Goal: Information Seeking & Learning: Learn about a topic

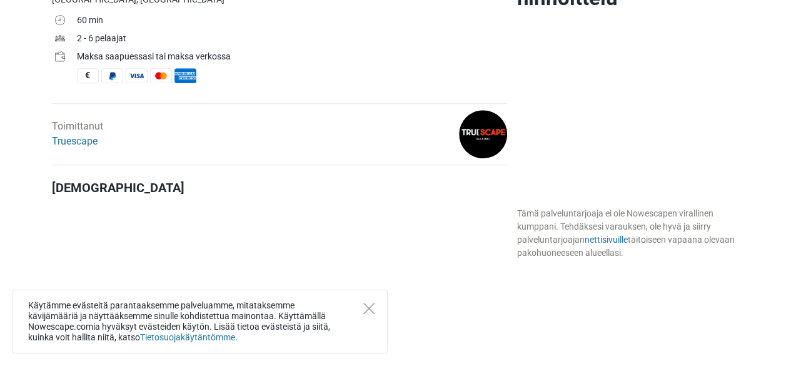
scroll to position [438, 0]
click at [364, 309] on icon "Close" at bounding box center [368, 307] width 11 height 11
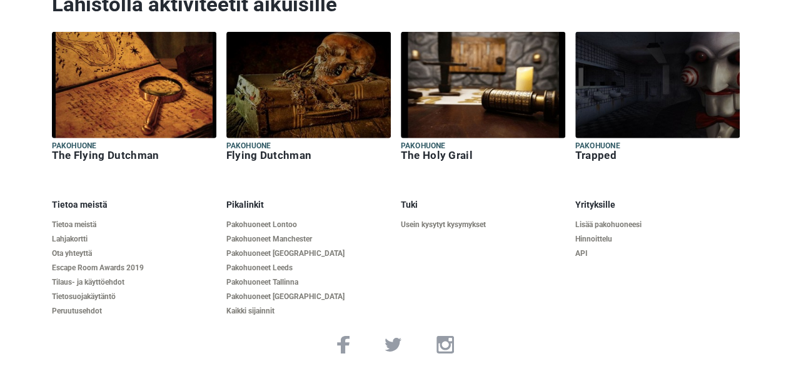
scroll to position [1804, 0]
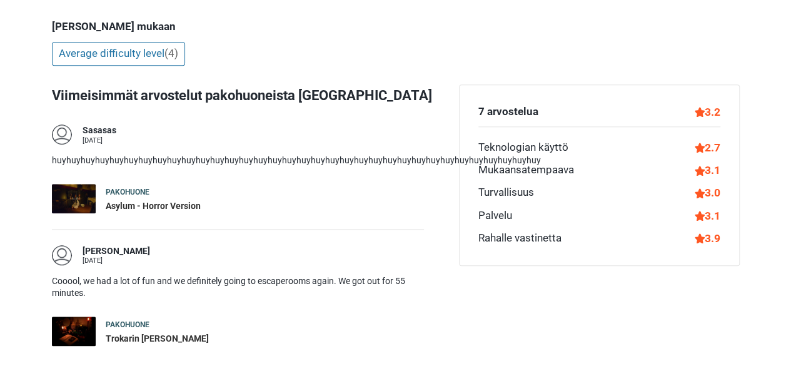
scroll to position [569, 0]
click at [114, 199] on div "Asylum - Horror Version" at bounding box center [153, 205] width 95 height 12
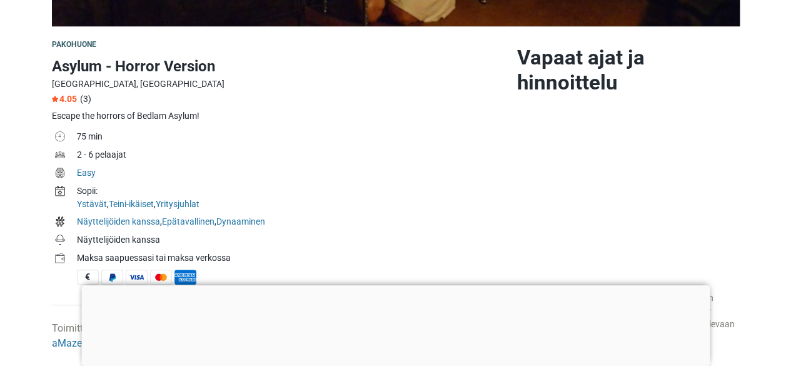
scroll to position [354, 0]
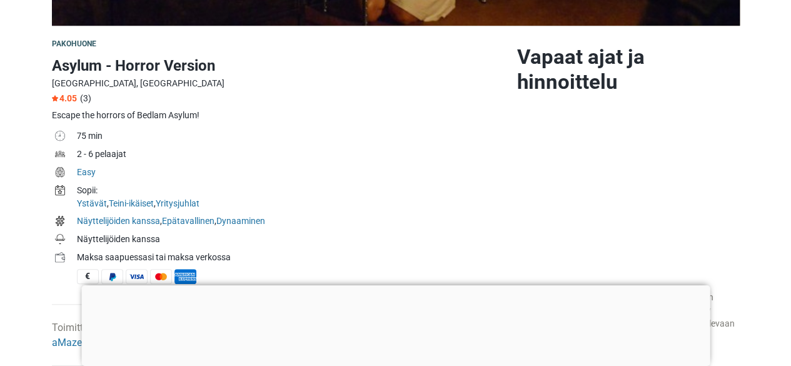
click at [84, 99] on span "(3)" at bounding box center [85, 98] width 11 height 10
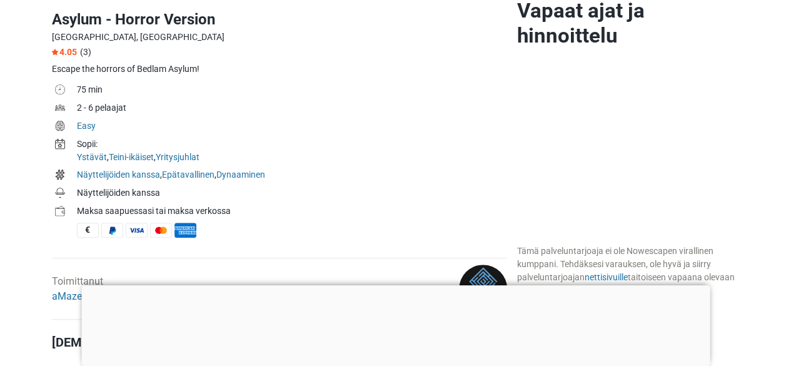
scroll to position [405, 0]
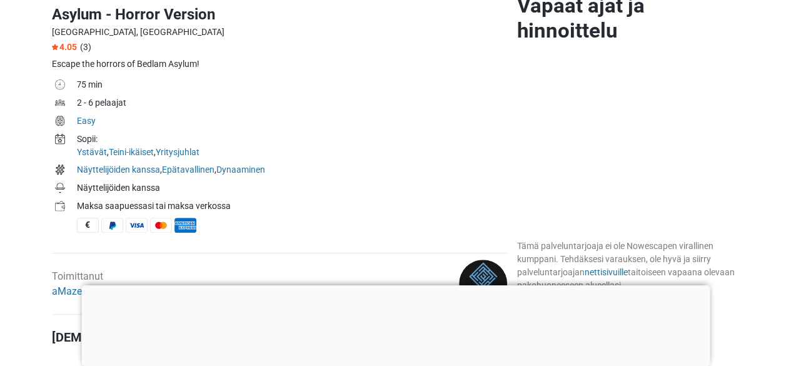
click at [390, 285] on div at bounding box center [395, 285] width 628 height 0
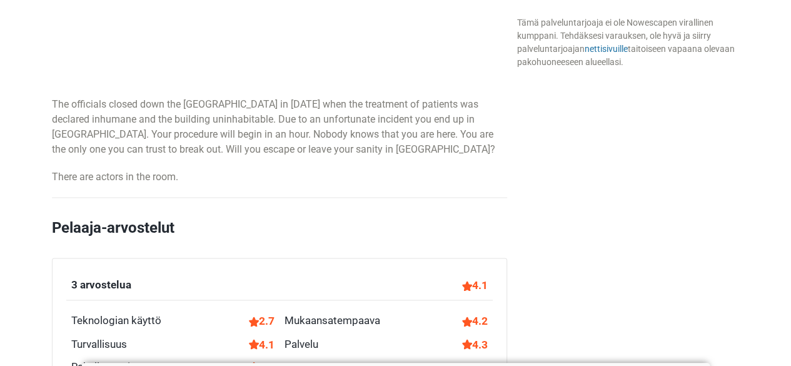
scroll to position [841, 0]
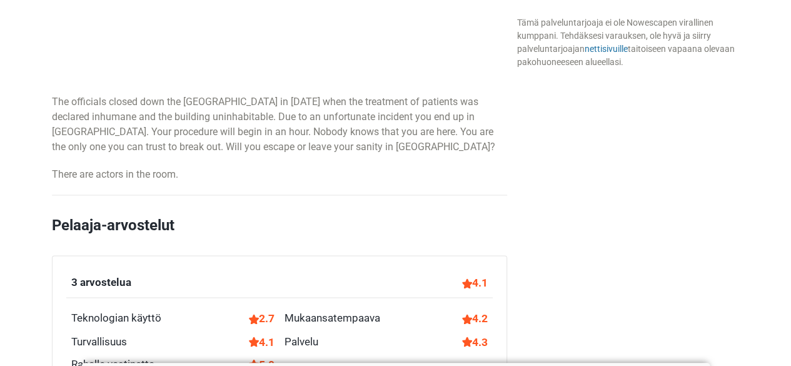
click at [421, 162] on div "Kuvaus The officials closed down the Bedlam Asylum in 1803 when the treatment o…" at bounding box center [279, 37] width 455 height 289
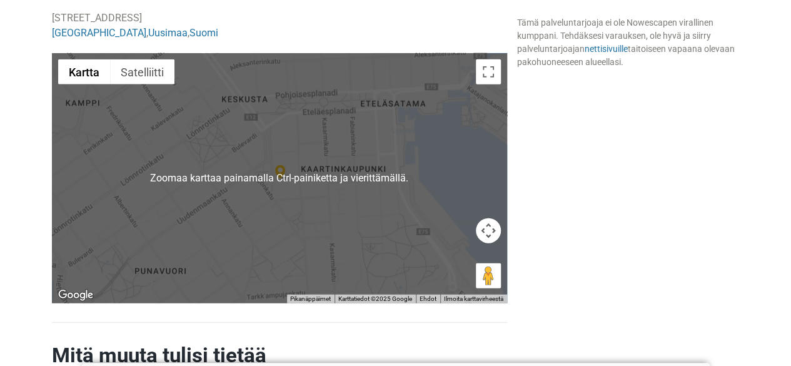
scroll to position [1450, 0]
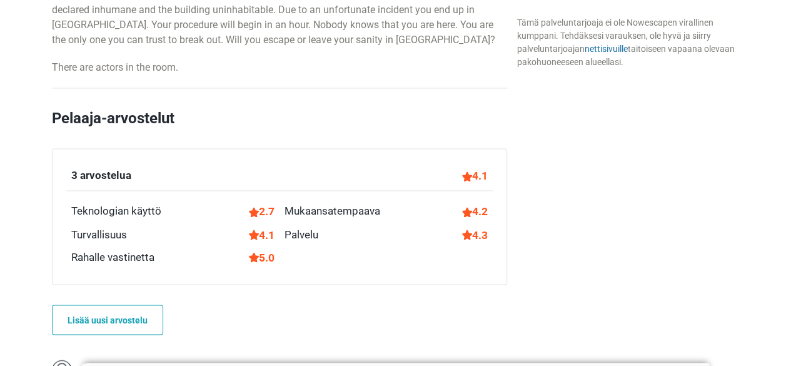
scroll to position [951, 0]
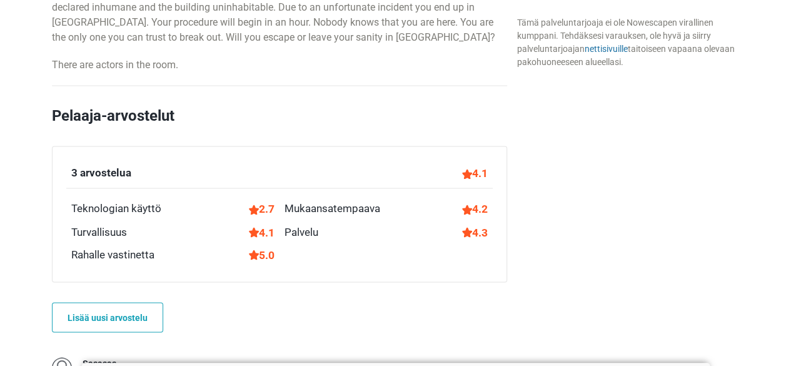
click at [427, 264] on div "3 arvostelua 4.1 Teknologian käyttö 2.7 Mukaansatempaava 4.2 Turvallisuus 4.1 P…" at bounding box center [279, 214] width 455 height 136
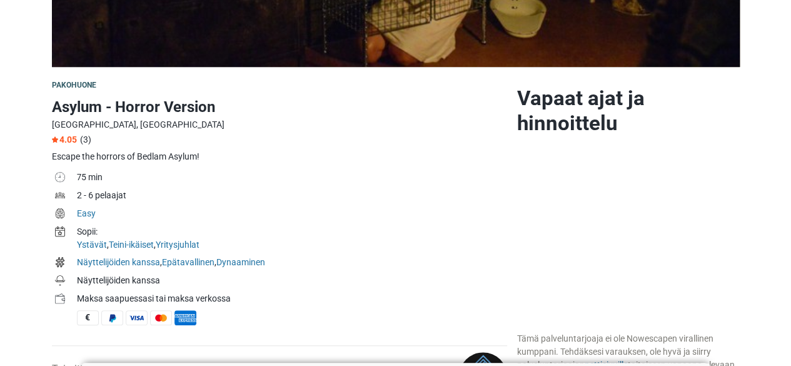
scroll to position [304, 0]
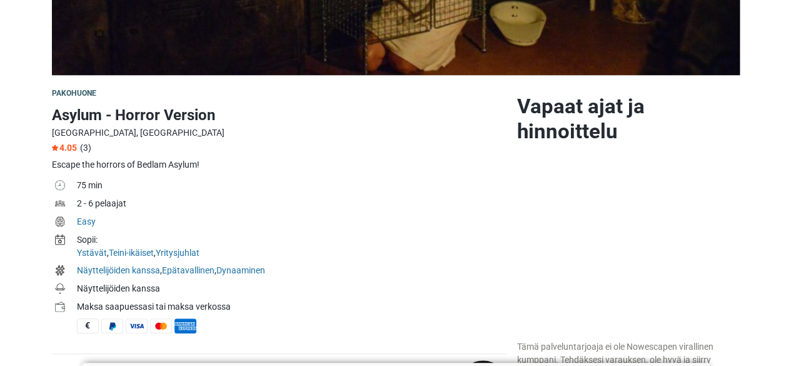
click at [220, 121] on h1 "Asylum - Horror Version" at bounding box center [279, 115] width 455 height 22
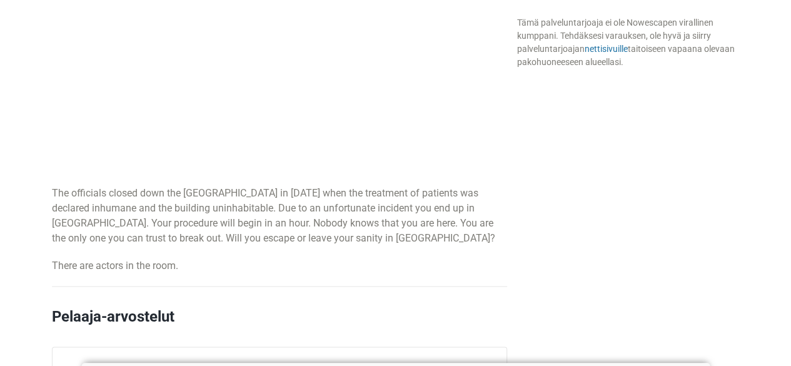
scroll to position [749, 0]
drag, startPoint x: 184, startPoint y: 267, endPoint x: 9, endPoint y: 269, distance: 174.4
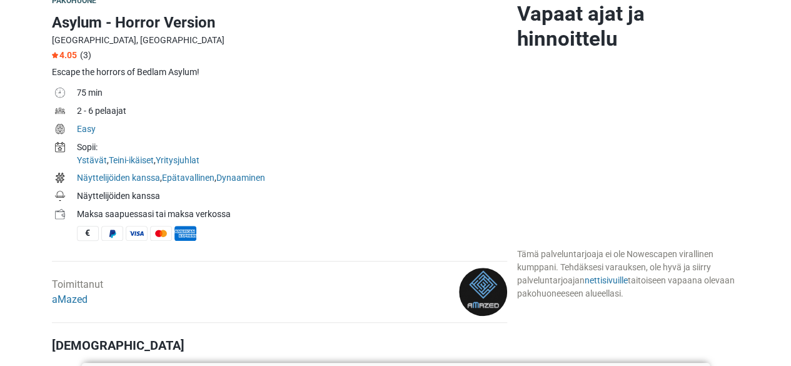
scroll to position [374, 0]
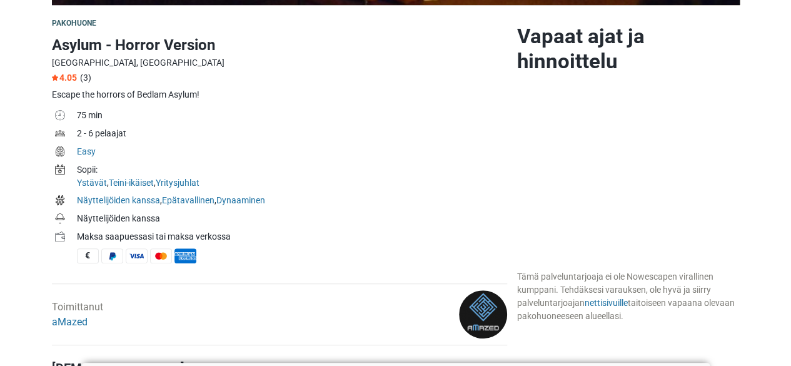
drag, startPoint x: 50, startPoint y: 218, endPoint x: 222, endPoint y: 209, distance: 172.8
click at [202, 217] on td "Näyttelijöiden kanssa" at bounding box center [292, 220] width 430 height 18
drag, startPoint x: 177, startPoint y: 216, endPoint x: 66, endPoint y: 213, distance: 111.3
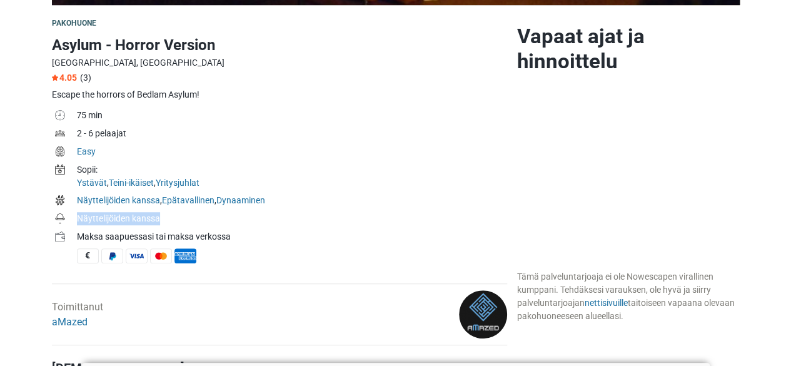
click at [66, 213] on tr "Näyttelijöiden kanssa" at bounding box center [279, 220] width 455 height 18
click at [66, 213] on td at bounding box center [64, 220] width 25 height 18
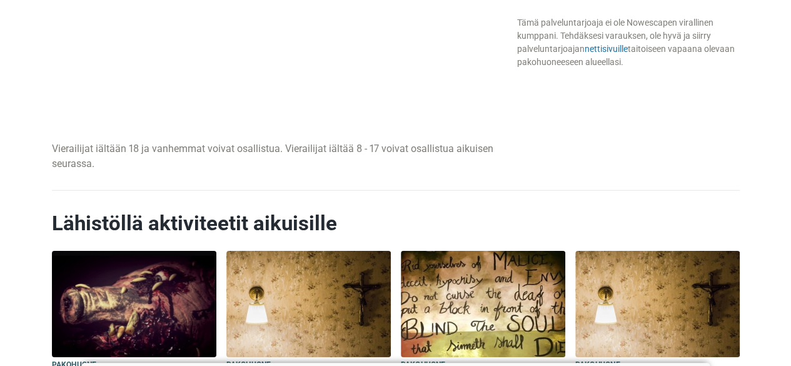
scroll to position [1871, 0]
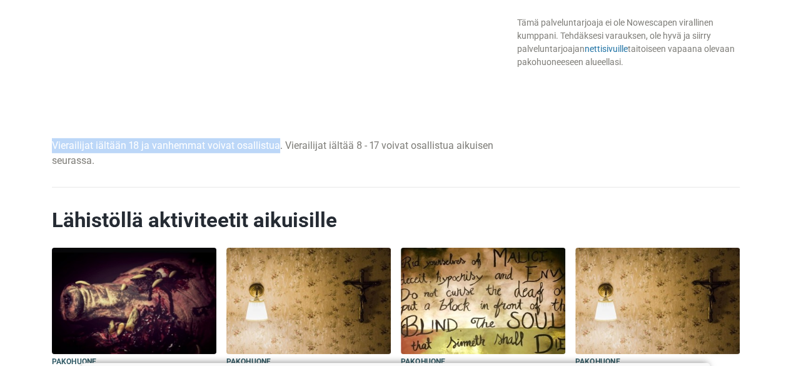
drag, startPoint x: 52, startPoint y: 150, endPoint x: 275, endPoint y: 151, distance: 222.5
click at [275, 151] on p "Vierailijat iältään 18 ja vanhemmat voivat osallistua. Vierailijat iältää 8 - 1…" at bounding box center [279, 153] width 455 height 30
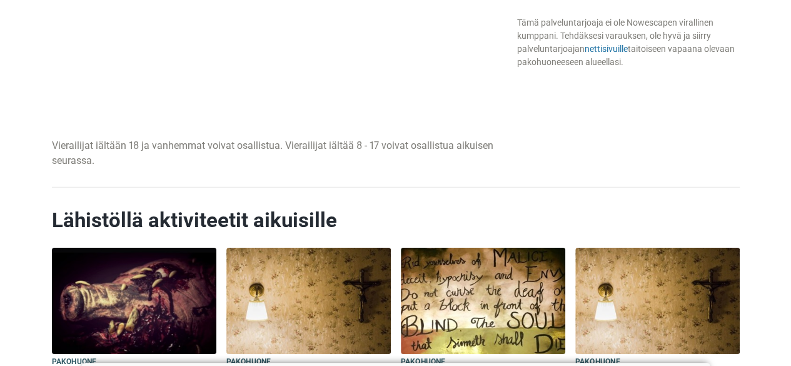
click at [329, 181] on div "Lähistöllä aktiviteetit aikuisille" at bounding box center [395, 214] width 697 height 67
drag, startPoint x: 342, startPoint y: 143, endPoint x: 386, endPoint y: 146, distance: 43.9
click at [386, 146] on p "Vierailijat iältään 18 ja vanhemmat voivat osallistua. Vierailijat iältää 8 - 1…" at bounding box center [279, 153] width 455 height 30
click at [349, 161] on p "Vierailijat iältään 18 ja vanhemmat voivat osallistua. Vierailijat iältää 8 - 1…" at bounding box center [279, 153] width 455 height 30
